Goal: Information Seeking & Learning: Check status

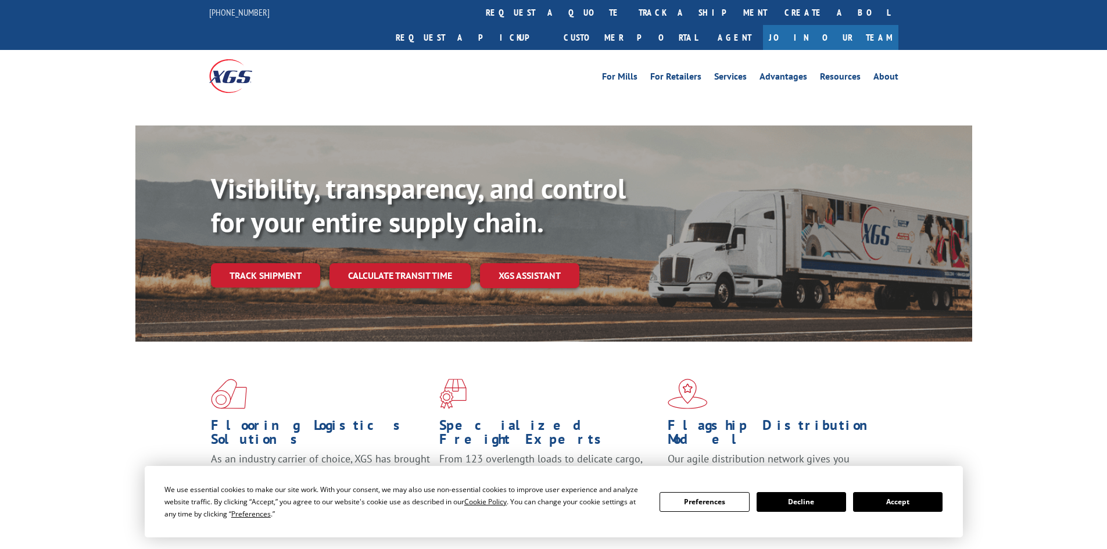
click at [210, 247] on div "Visibility, transparency, and control for your entire supply chain. Track shipm…" at bounding box center [553, 245] width 837 height 239
click at [252, 263] on link "Track shipment" at bounding box center [265, 275] width 109 height 24
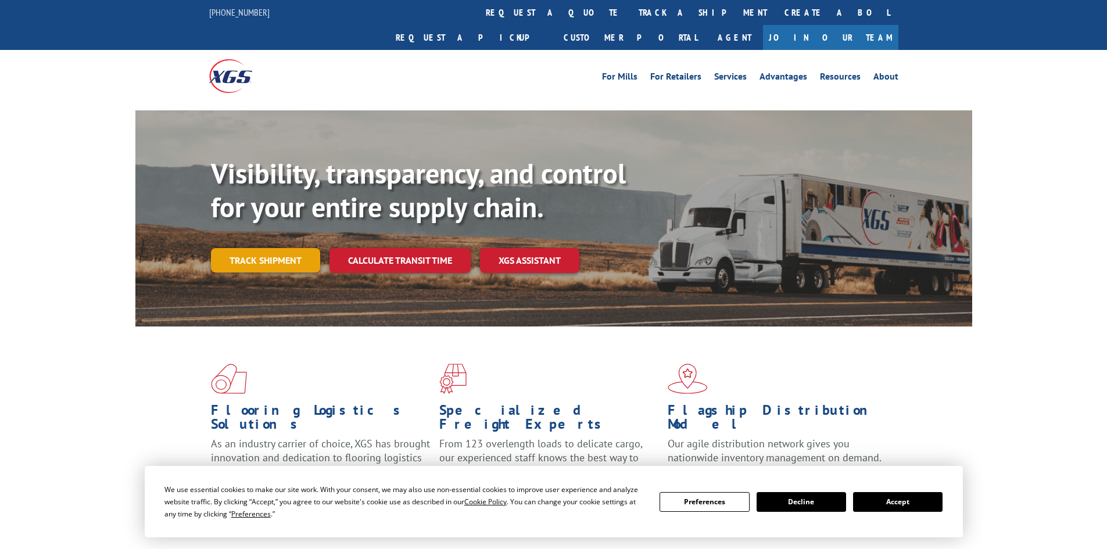
click at [248, 248] on link "Track shipment" at bounding box center [265, 260] width 109 height 24
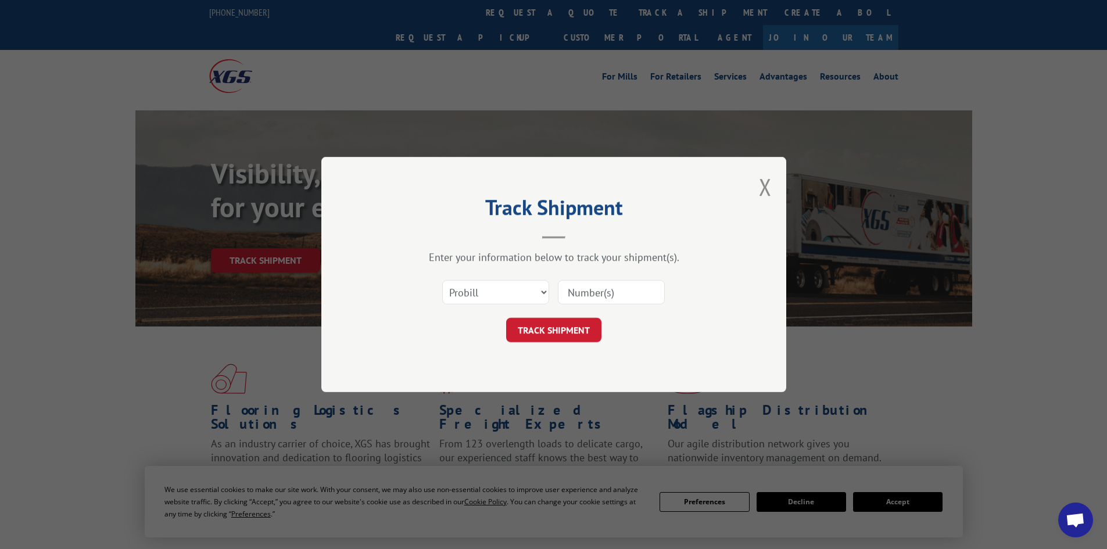
paste input "17229594"
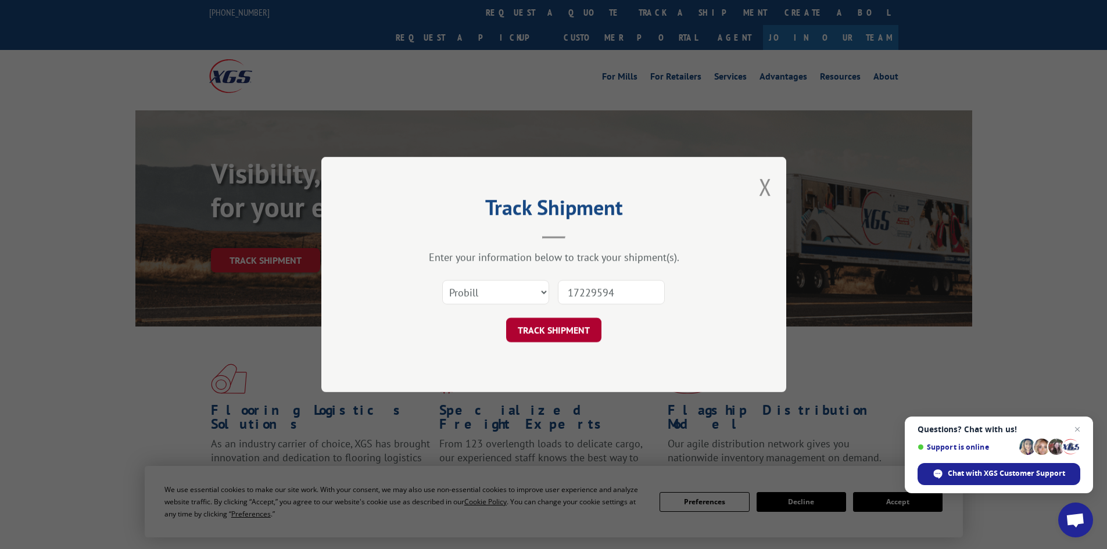
type input "17229594"
click at [544, 336] on button "TRACK SHIPMENT" at bounding box center [553, 330] width 95 height 24
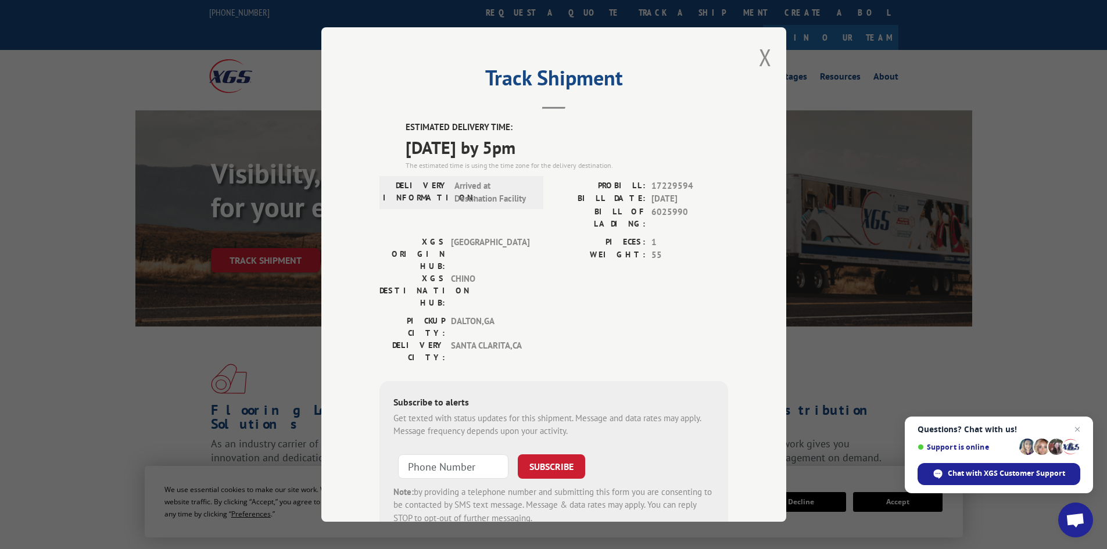
drag, startPoint x: 400, startPoint y: 149, endPoint x: 560, endPoint y: 157, distance: 160.0
click at [560, 157] on div "ESTIMATED DELIVERY TIME: [DATE] by 5pm The estimated time is using the time zon…" at bounding box center [553, 330] width 349 height 418
copy span "[DATE] by 5pm"
